Goal: Find specific page/section: Find specific page/section

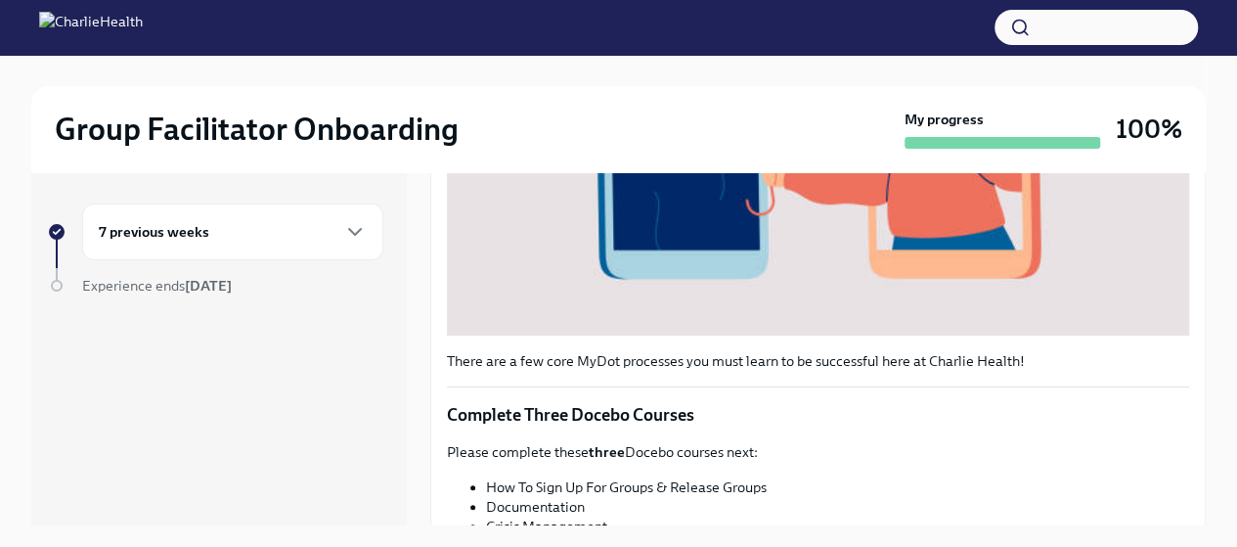
scroll to position [260, 0]
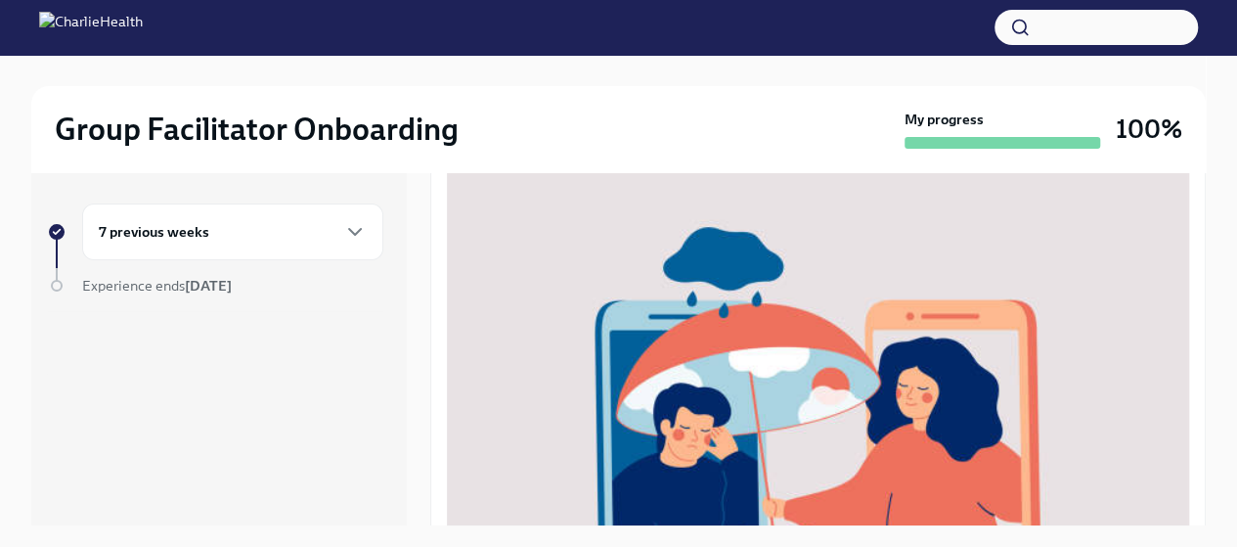
click at [272, 125] on h2 "Group Facilitator Onboarding" at bounding box center [257, 129] width 404 height 39
click at [143, 31] on img at bounding box center [91, 27] width 104 height 31
click at [143, 21] on img at bounding box center [91, 27] width 104 height 31
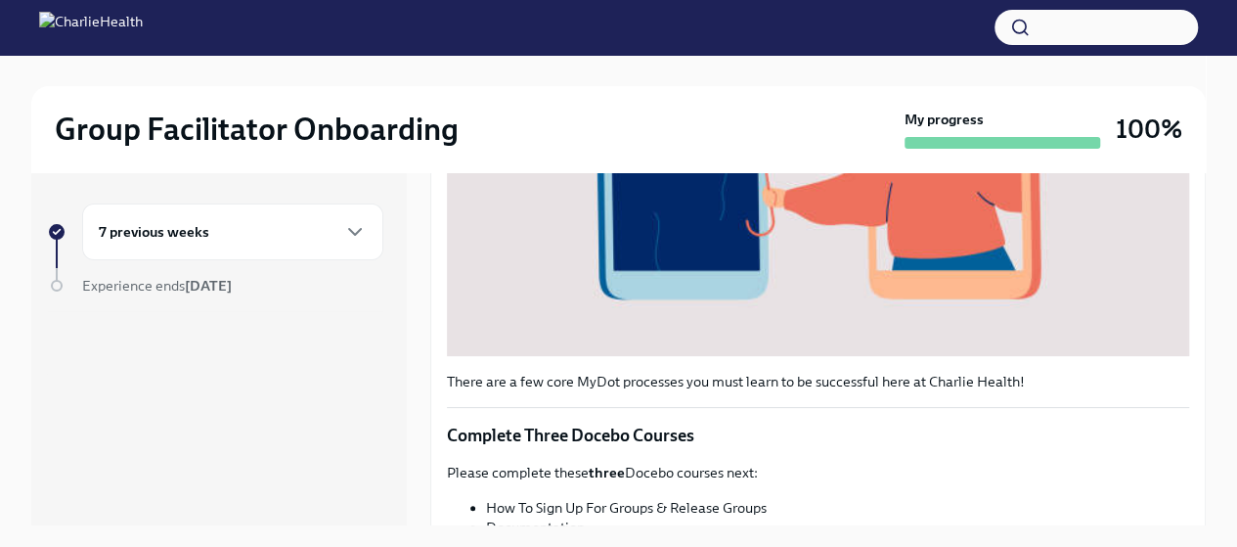
scroll to position [33, 0]
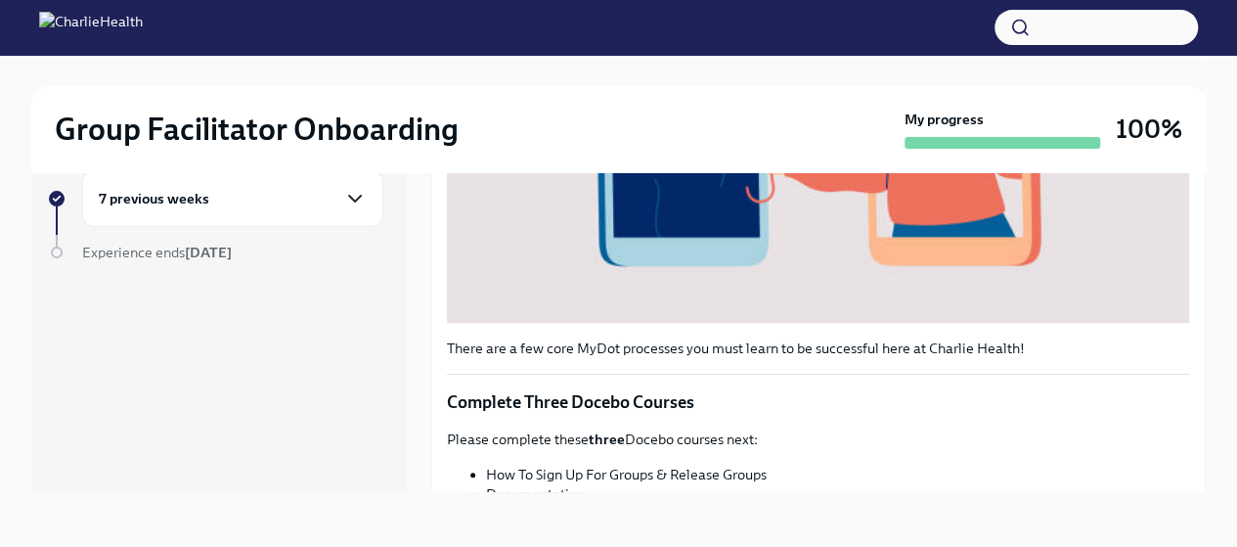
click at [352, 207] on icon "button" at bounding box center [354, 198] width 23 height 23
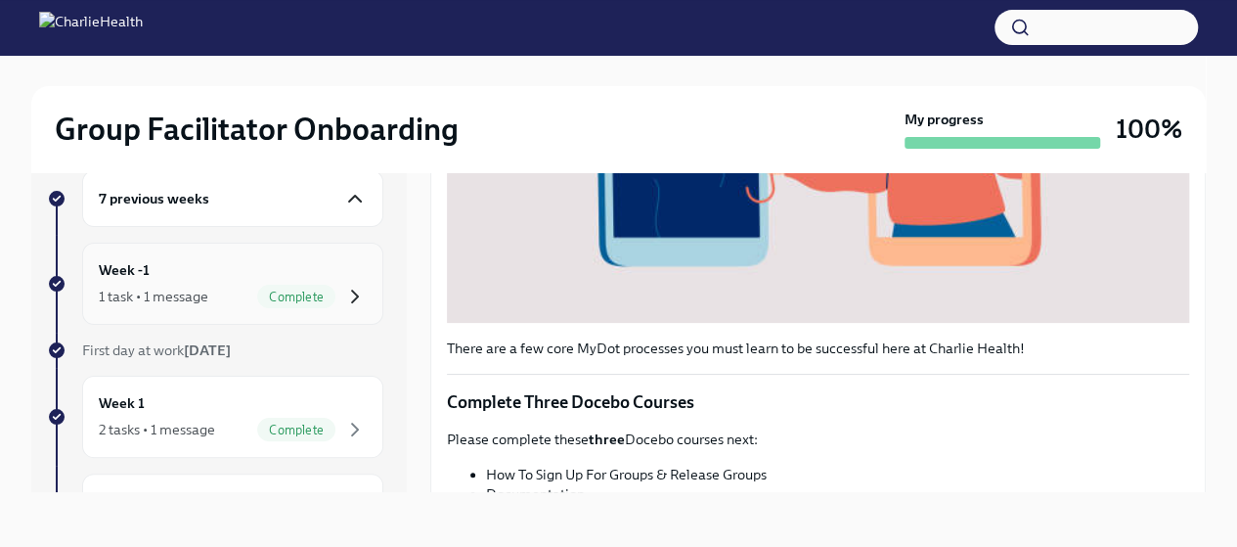
click at [343, 295] on icon "button" at bounding box center [354, 296] width 23 height 23
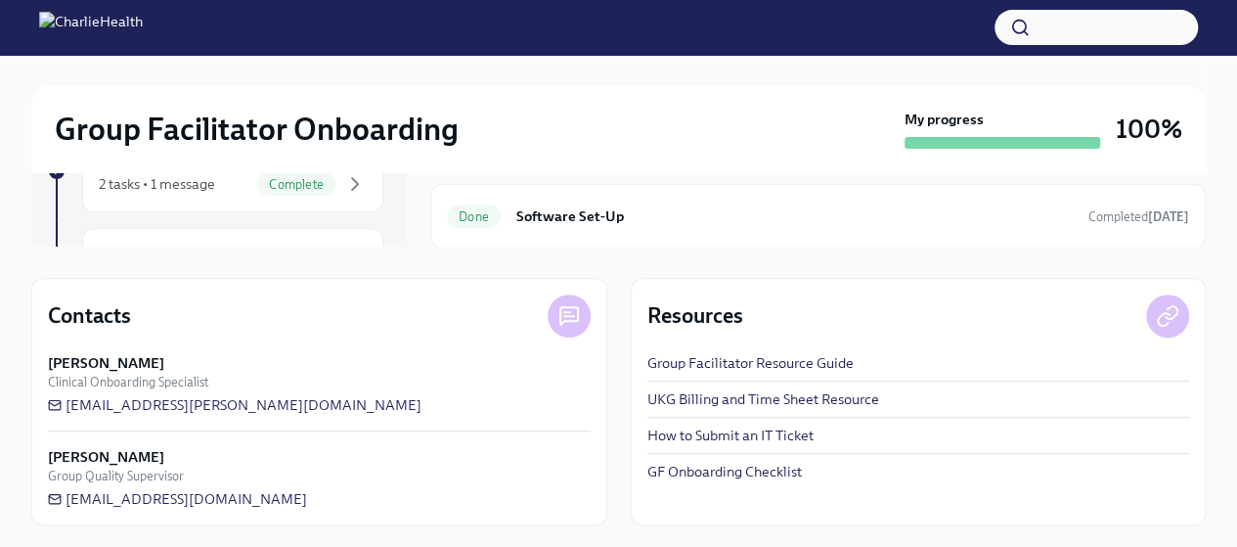
scroll to position [280, 0]
click at [837, 402] on link "UKG Billing and Time Sheet Resource" at bounding box center [764, 398] width 232 height 20
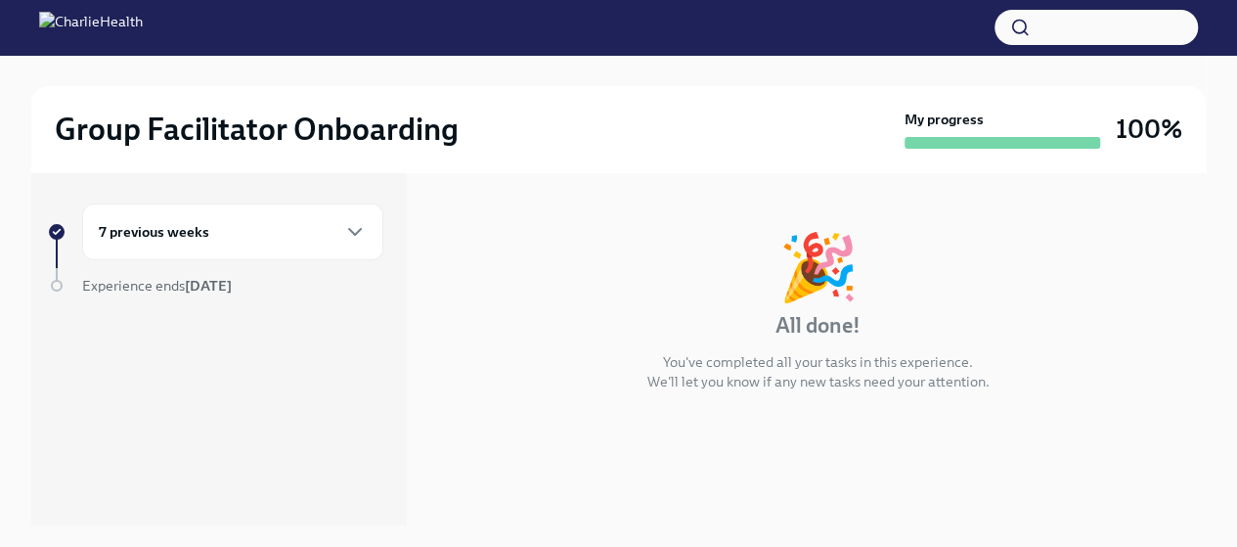
click at [53, 19] on img at bounding box center [91, 27] width 104 height 31
